Goal: Feedback & Contribution: Leave review/rating

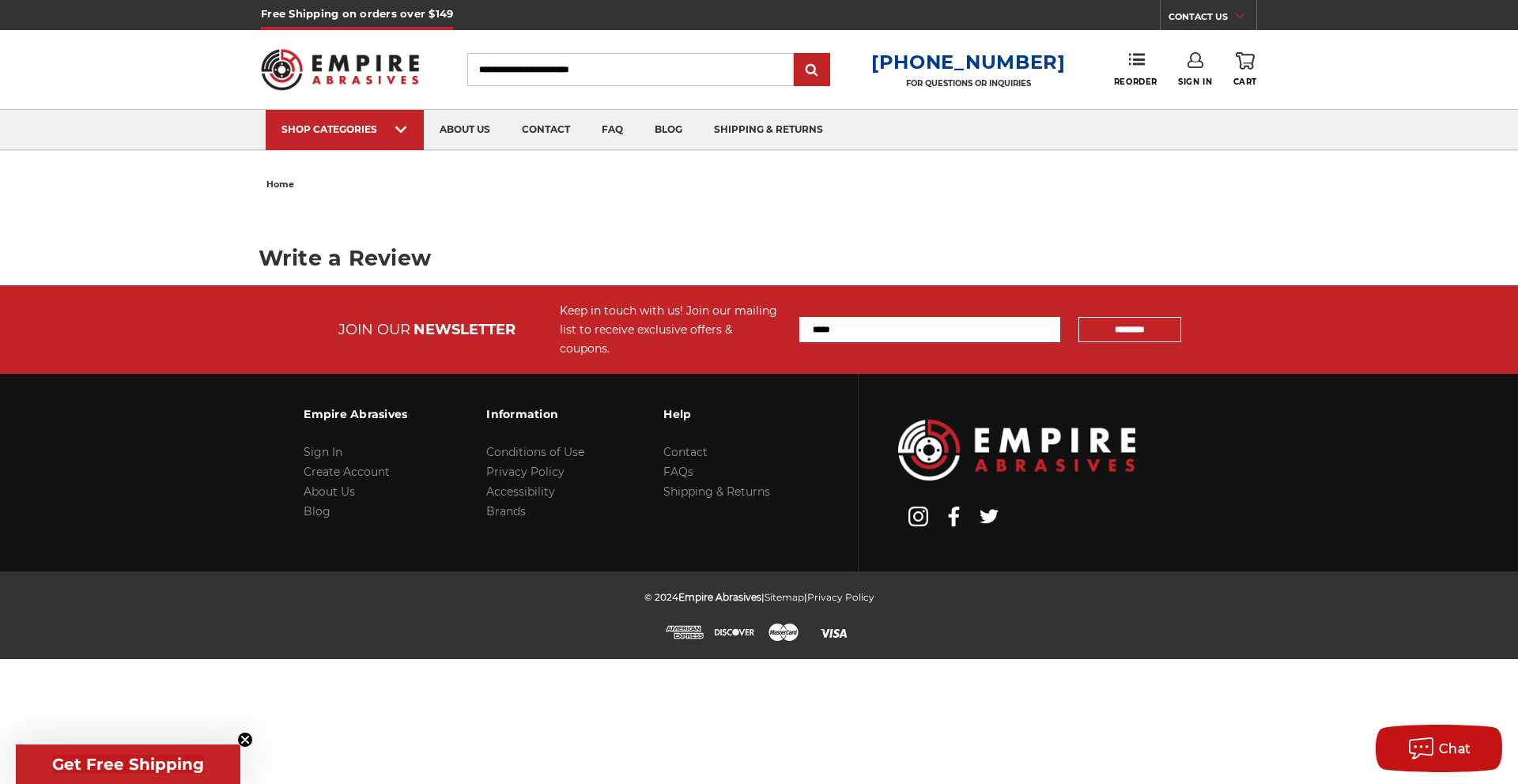
click at [139, 203] on div "home Write a Review × OK" at bounding box center [759, 229] width 1518 height 112
click at [814, 207] on main "Write a Review" at bounding box center [759, 241] width 1002 height 90
click at [419, 239] on main "Write a Review" at bounding box center [759, 241] width 1002 height 90
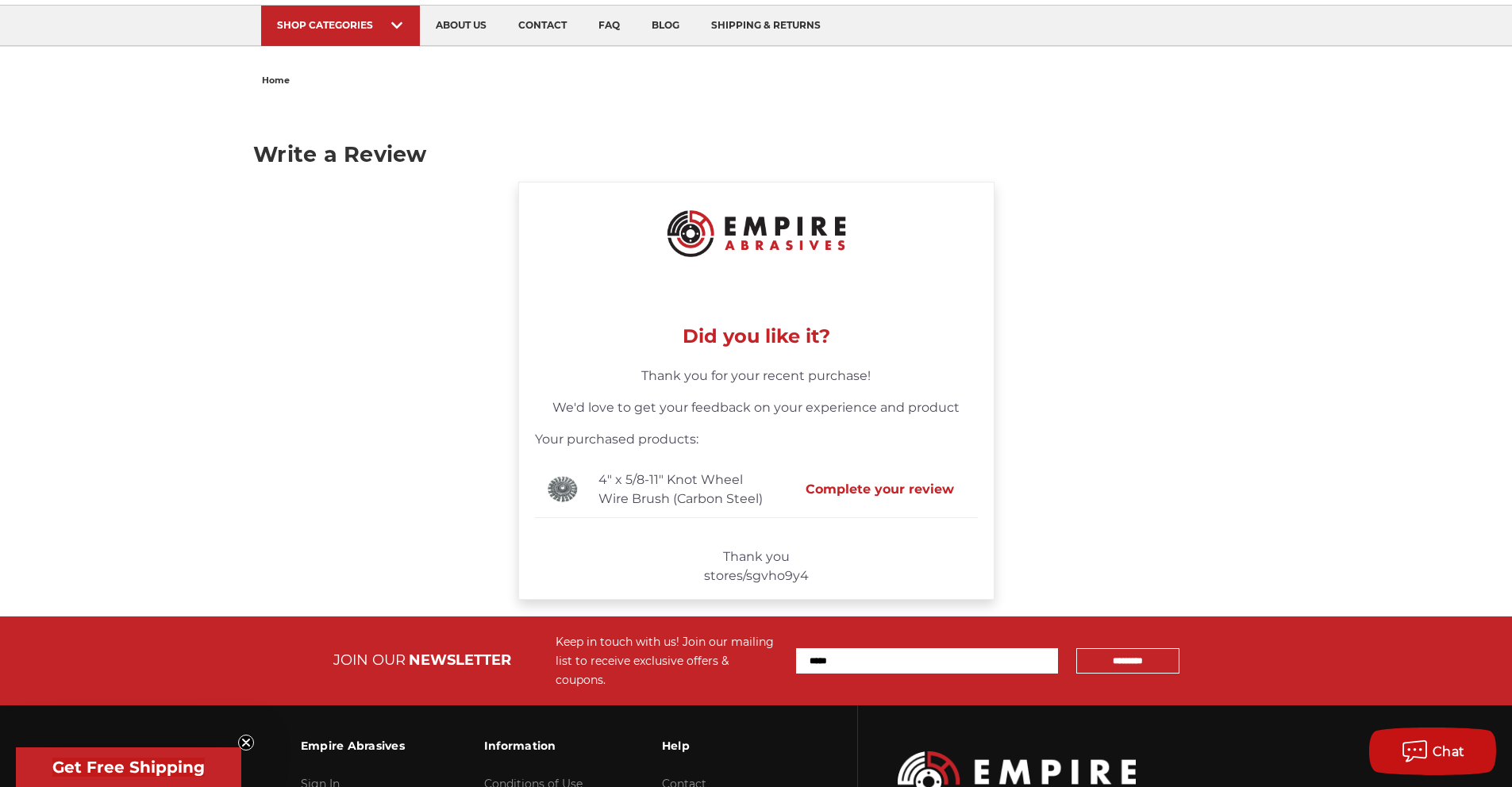
scroll to position [143, 0]
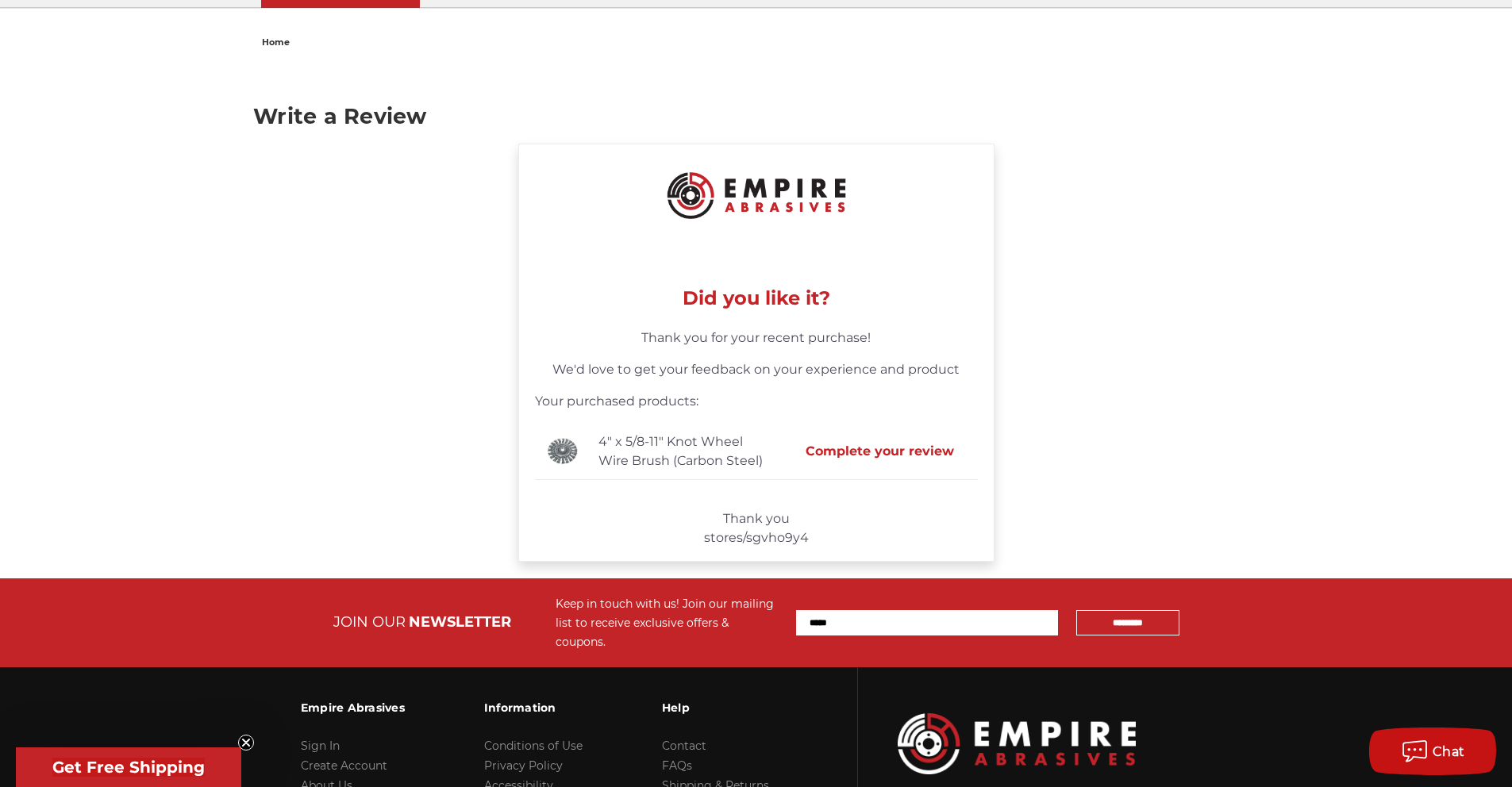
click at [913, 447] on button "Complete your review" at bounding box center [880, 452] width 180 height 34
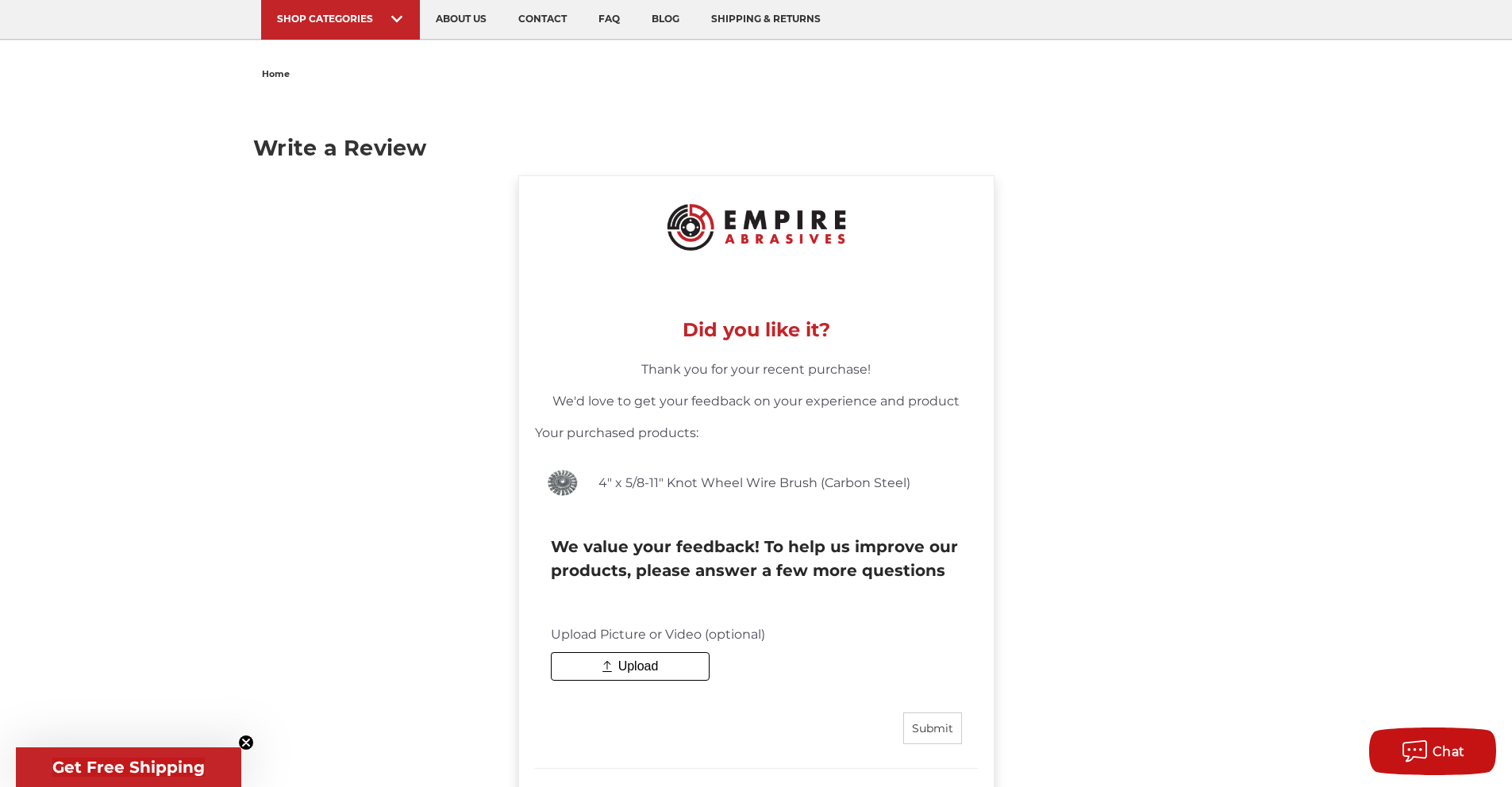
scroll to position [97, 0]
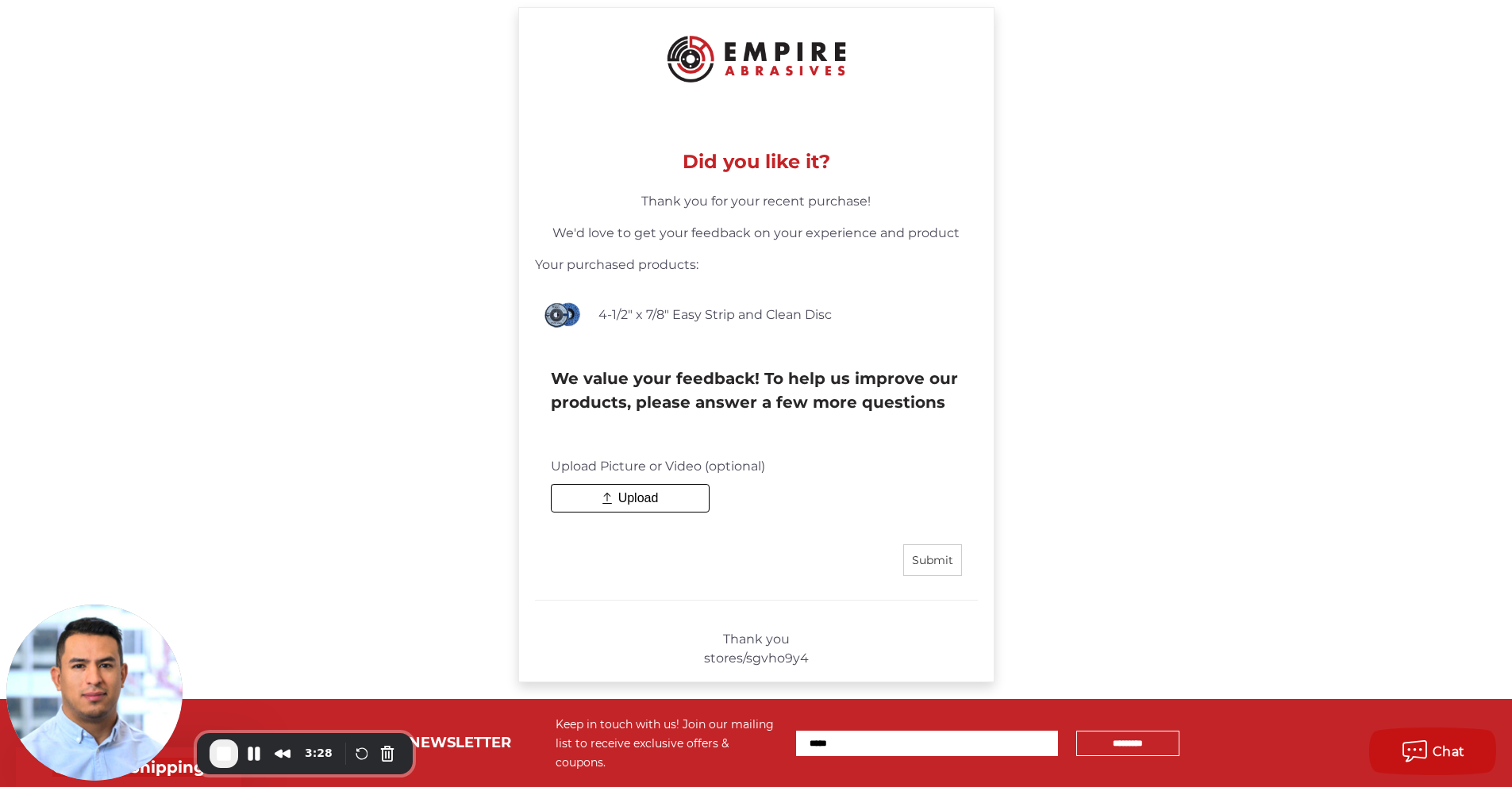
scroll to position [331, 0]
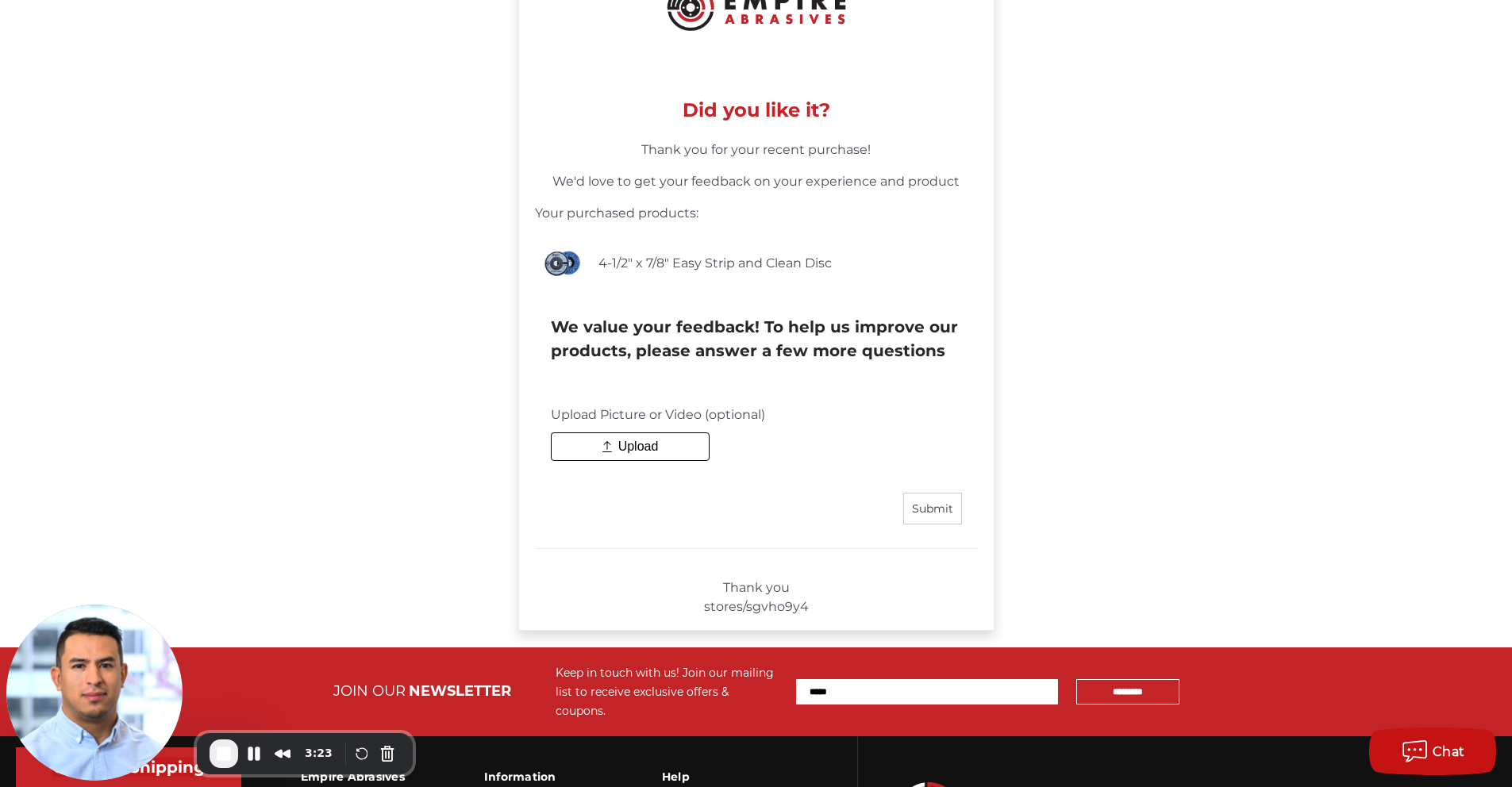
click at [660, 449] on div "Upload" at bounding box center [630, 447] width 159 height 29
click at [551, 433] on input "Upload" at bounding box center [669, 435] width 238 height 5
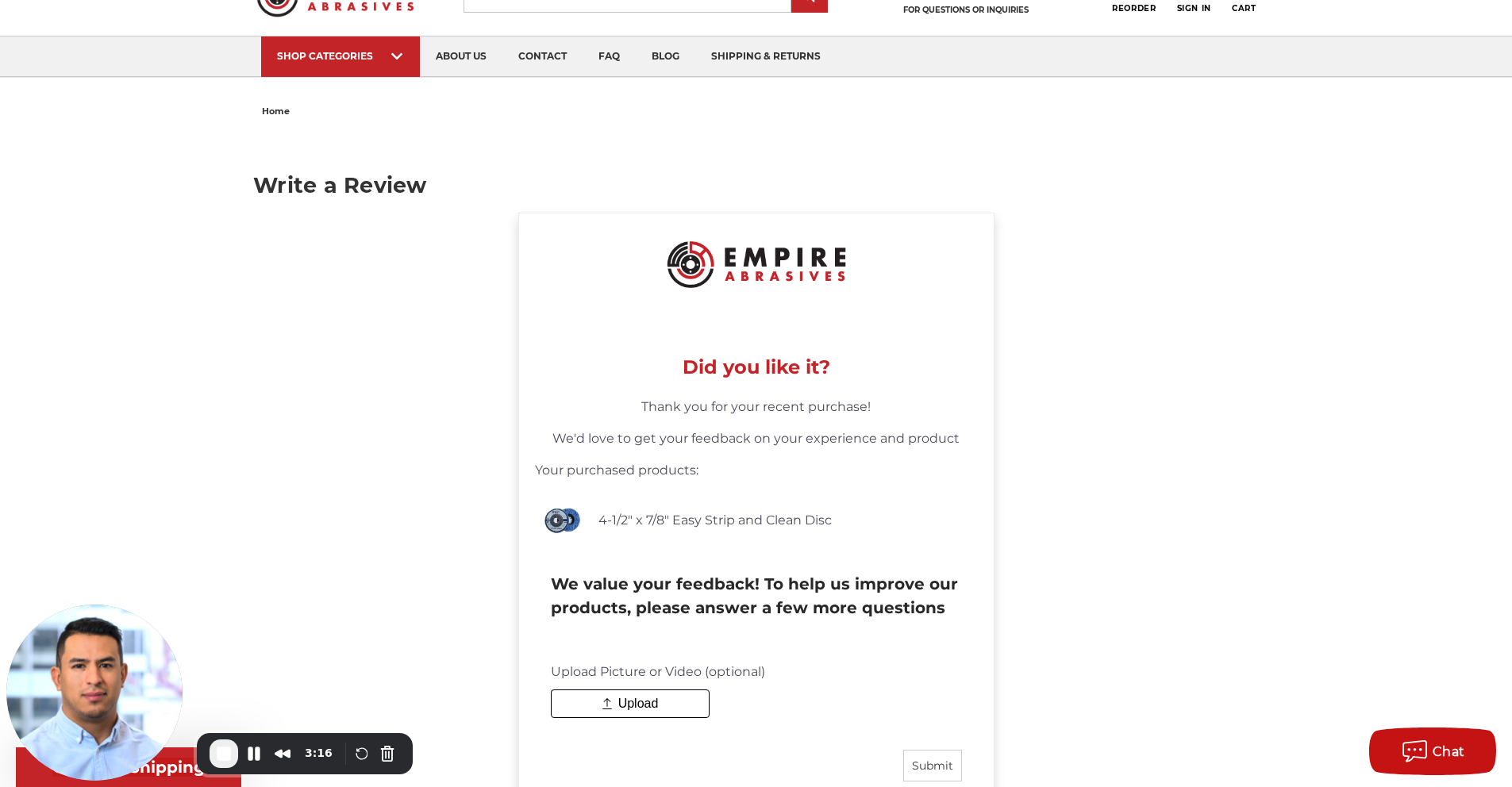
scroll to position [0, 0]
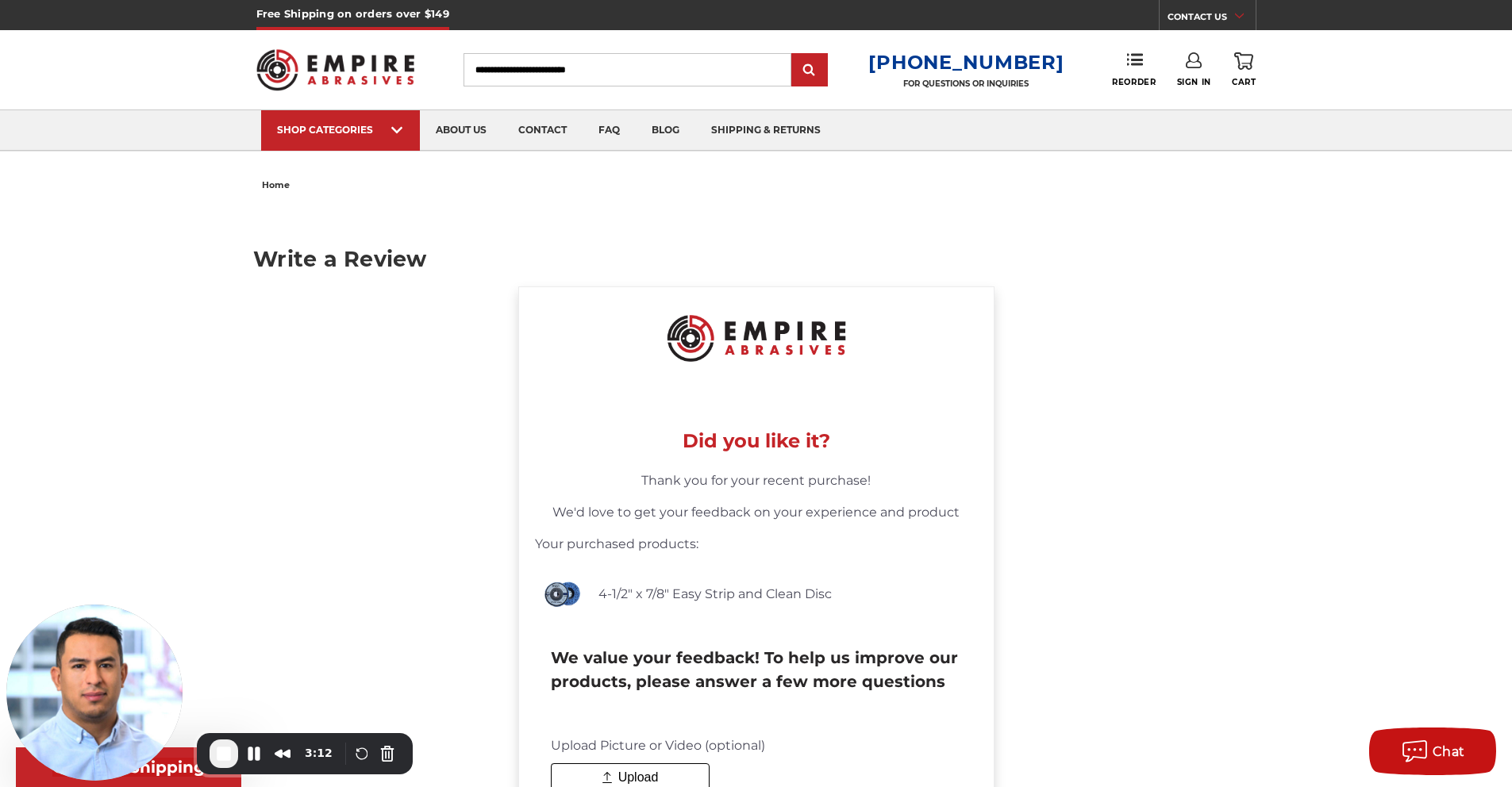
click at [364, 465] on main "Write a Review Did you like it? Thank you for your recent purchase! We'd love t…" at bounding box center [755, 587] width 1006 height 781
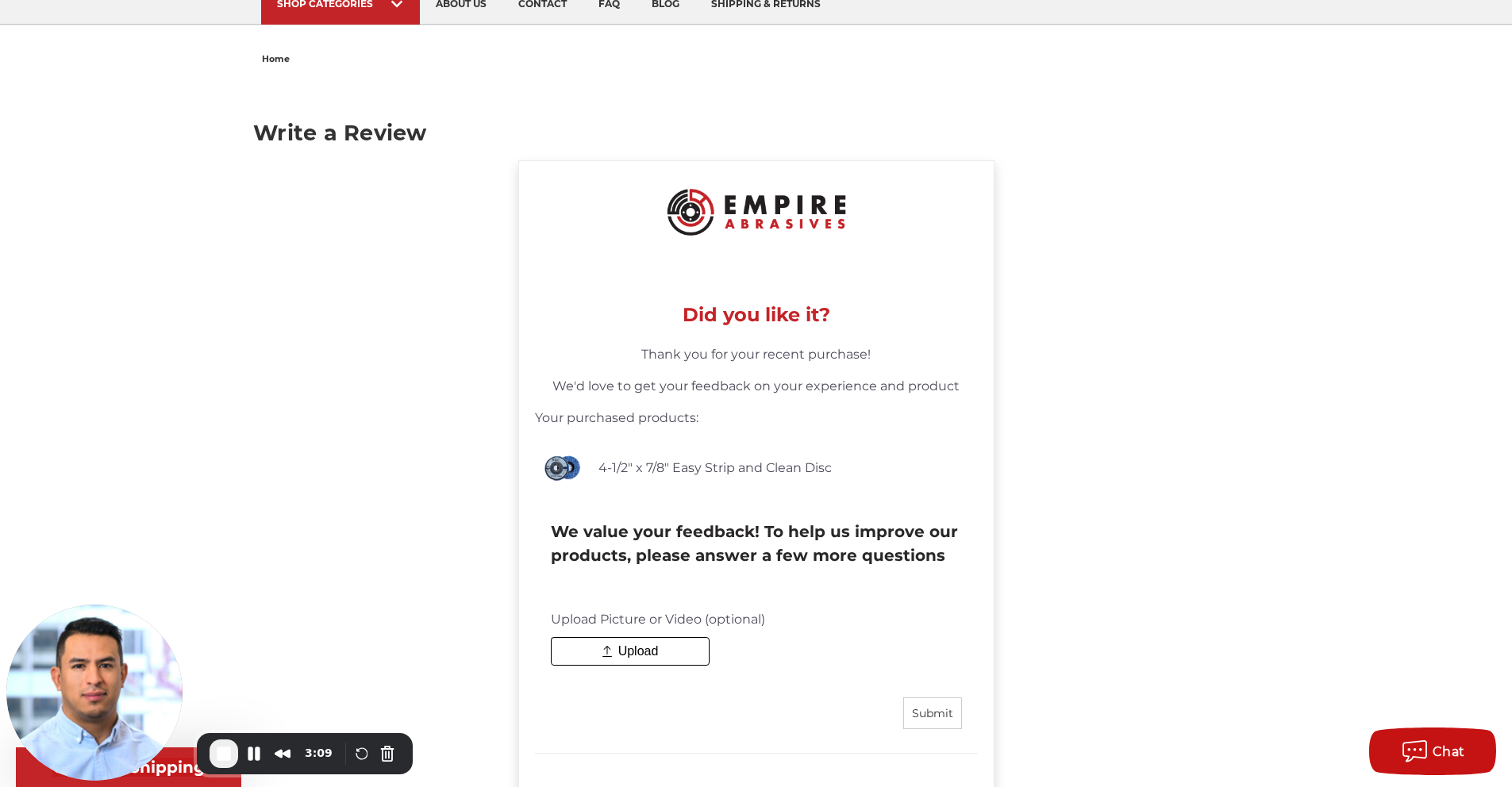
scroll to position [16, 0]
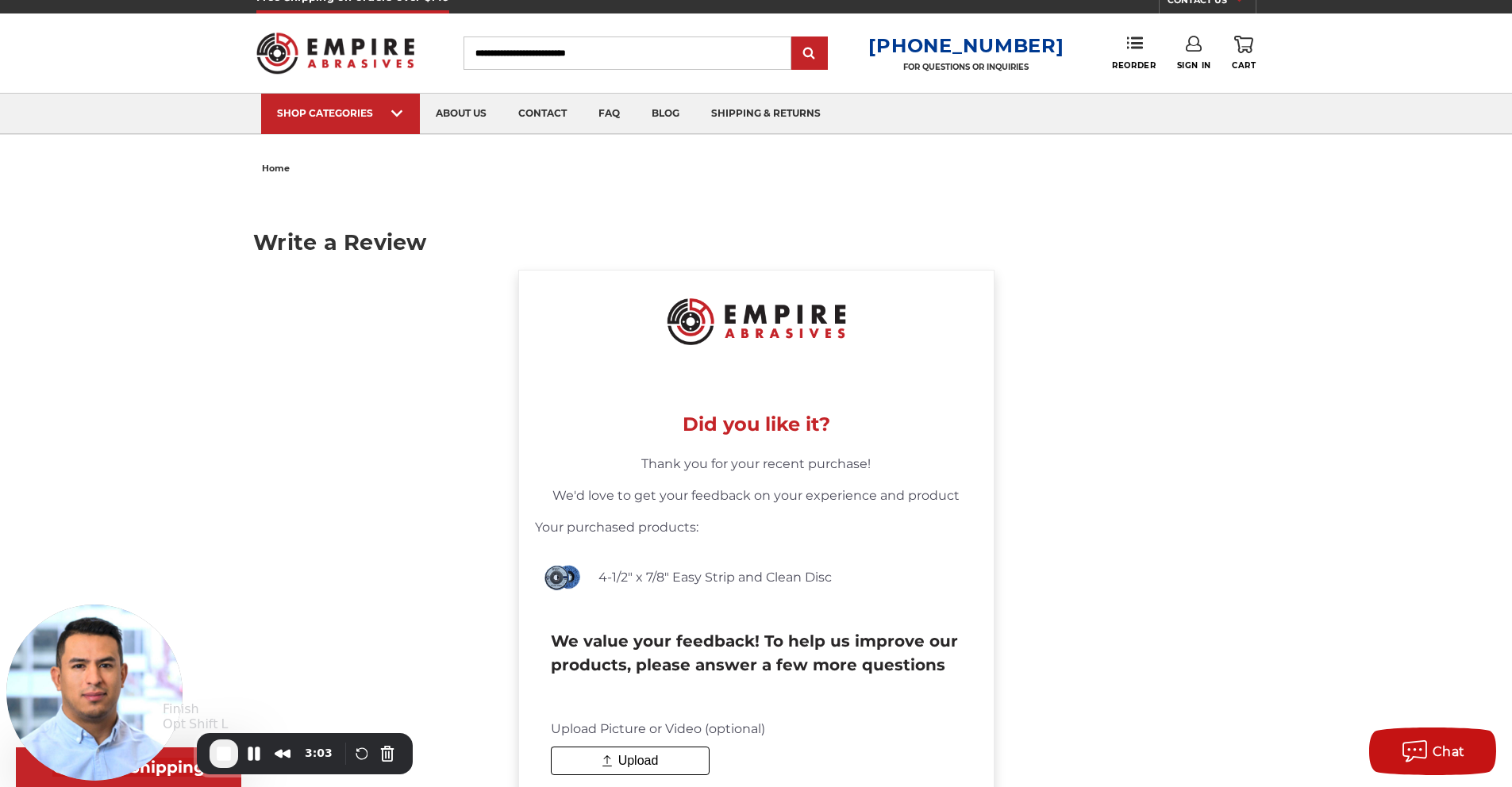
click at [229, 749] on span "End Recording" at bounding box center [223, 753] width 19 height 19
